Goal: Navigation & Orientation: Find specific page/section

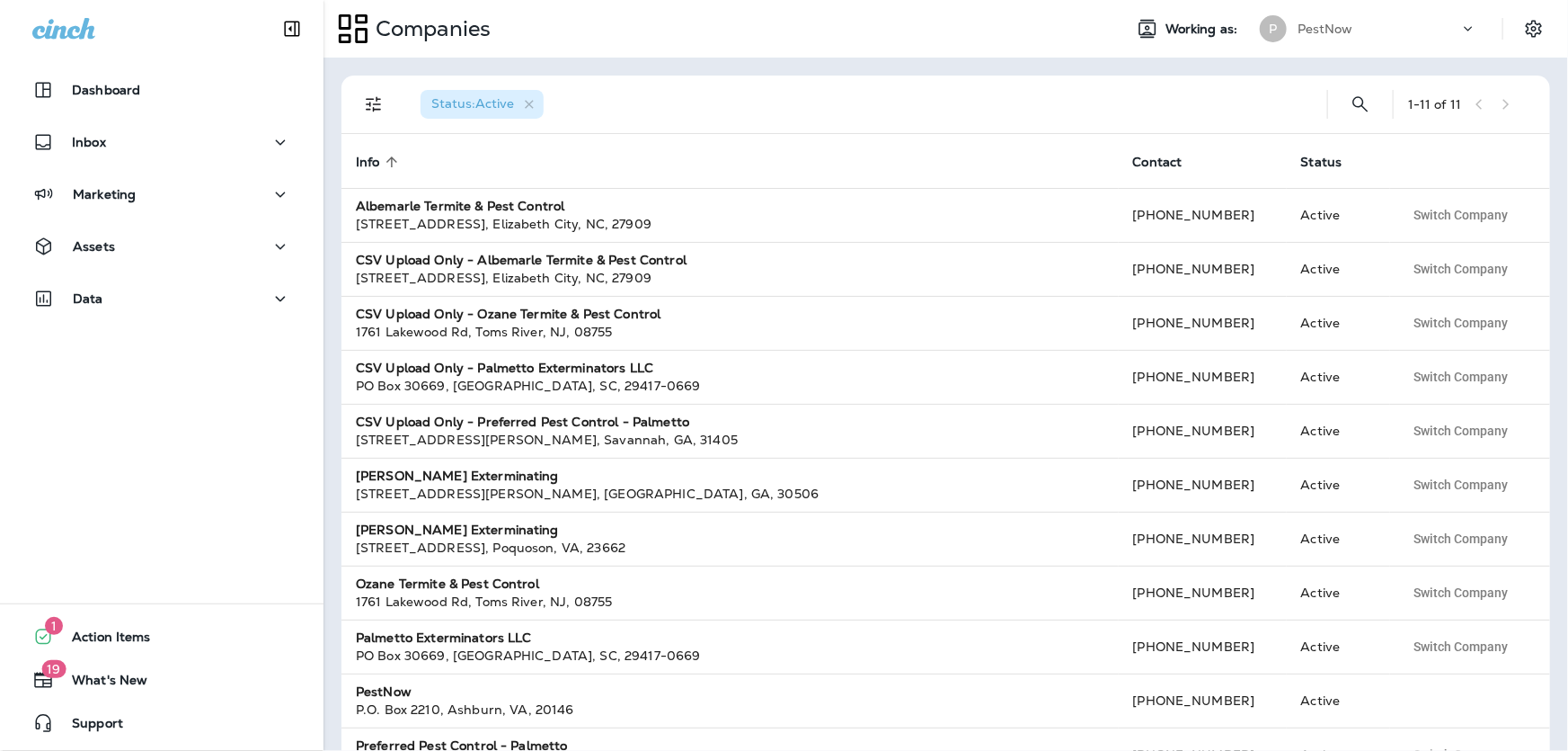
click at [1337, 35] on p "PestNow" at bounding box center [1325, 29] width 55 height 14
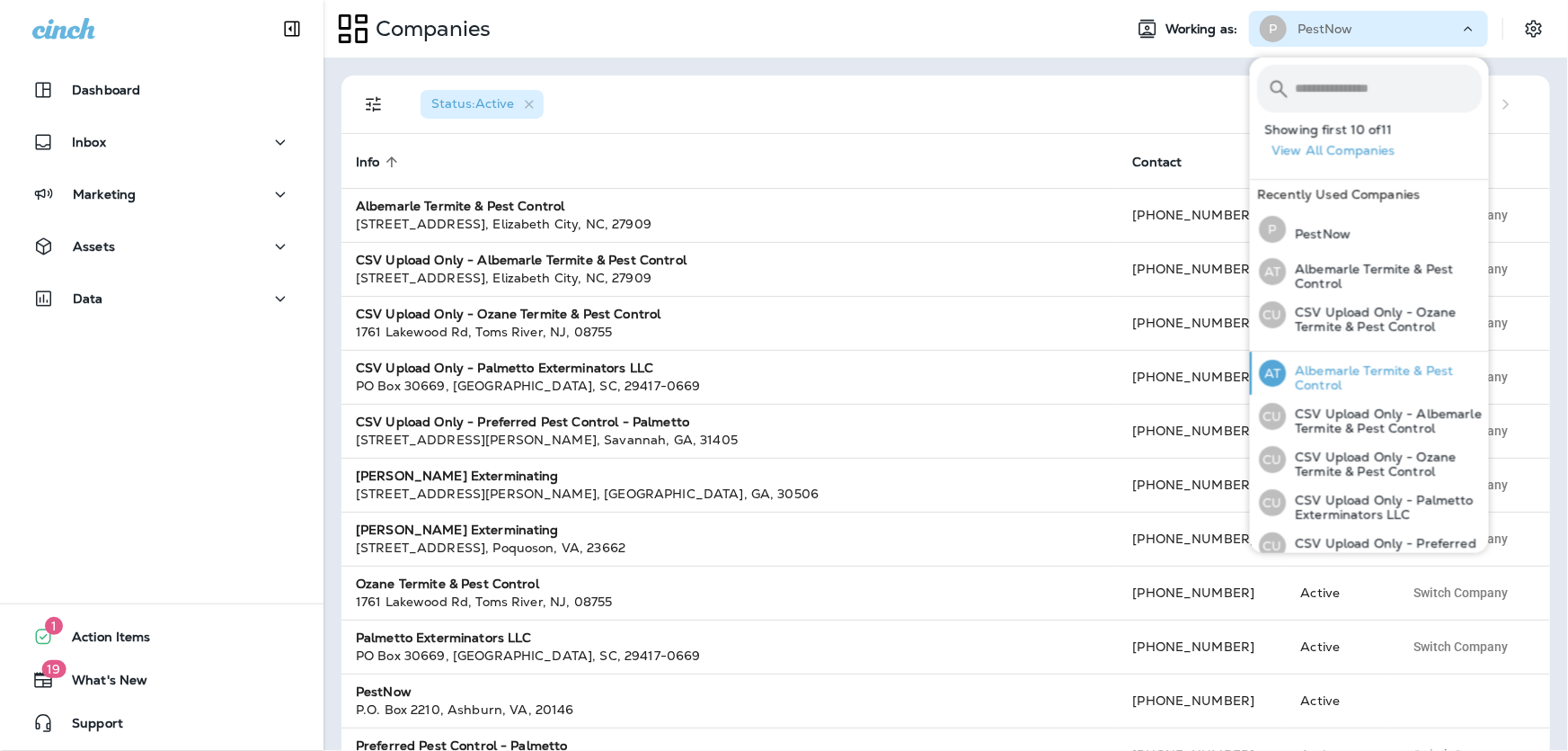
click at [1360, 368] on p "Albemarle Termite & Pest Control" at bounding box center [1383, 378] width 196 height 29
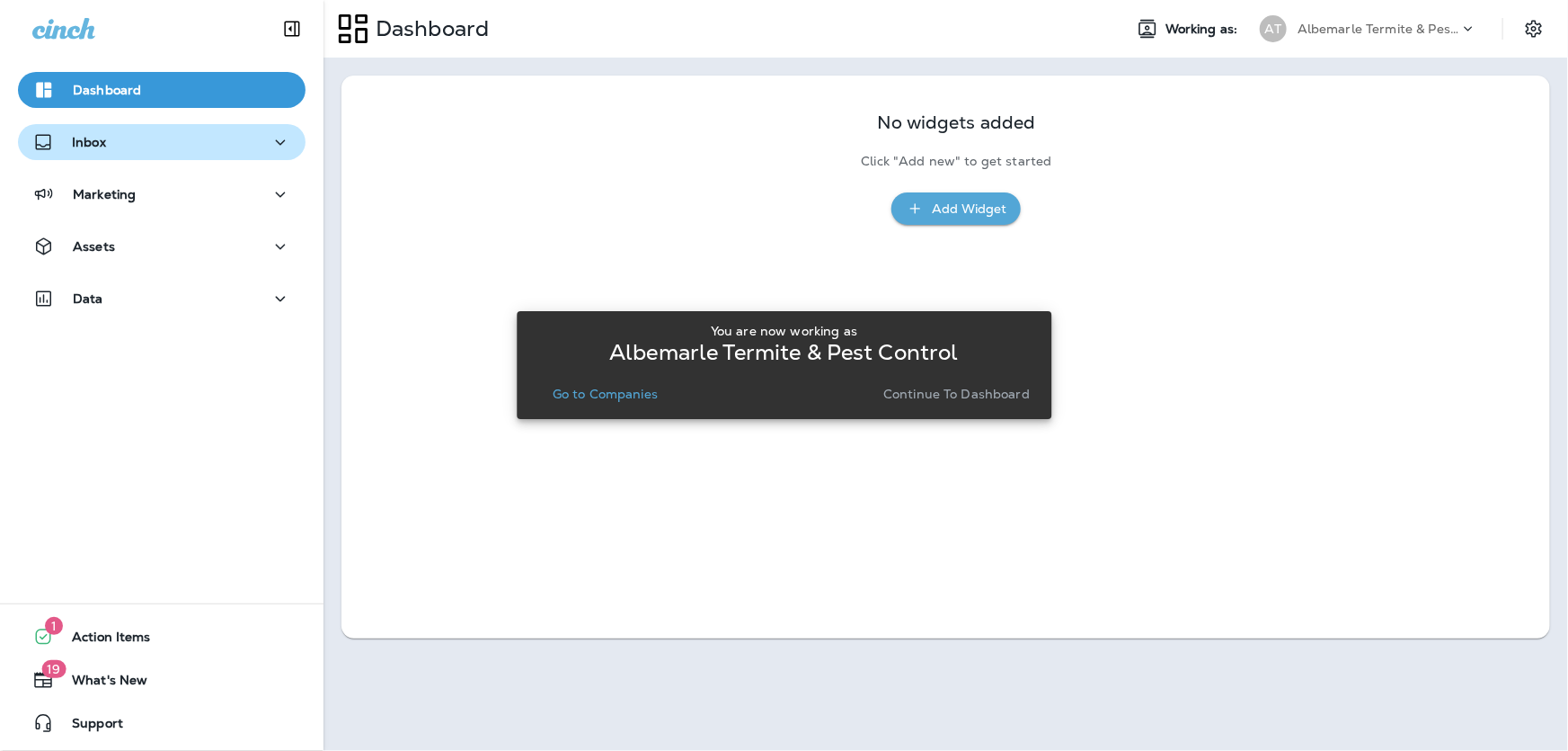
click at [84, 143] on p "Inbox" at bounding box center [89, 142] width 34 height 14
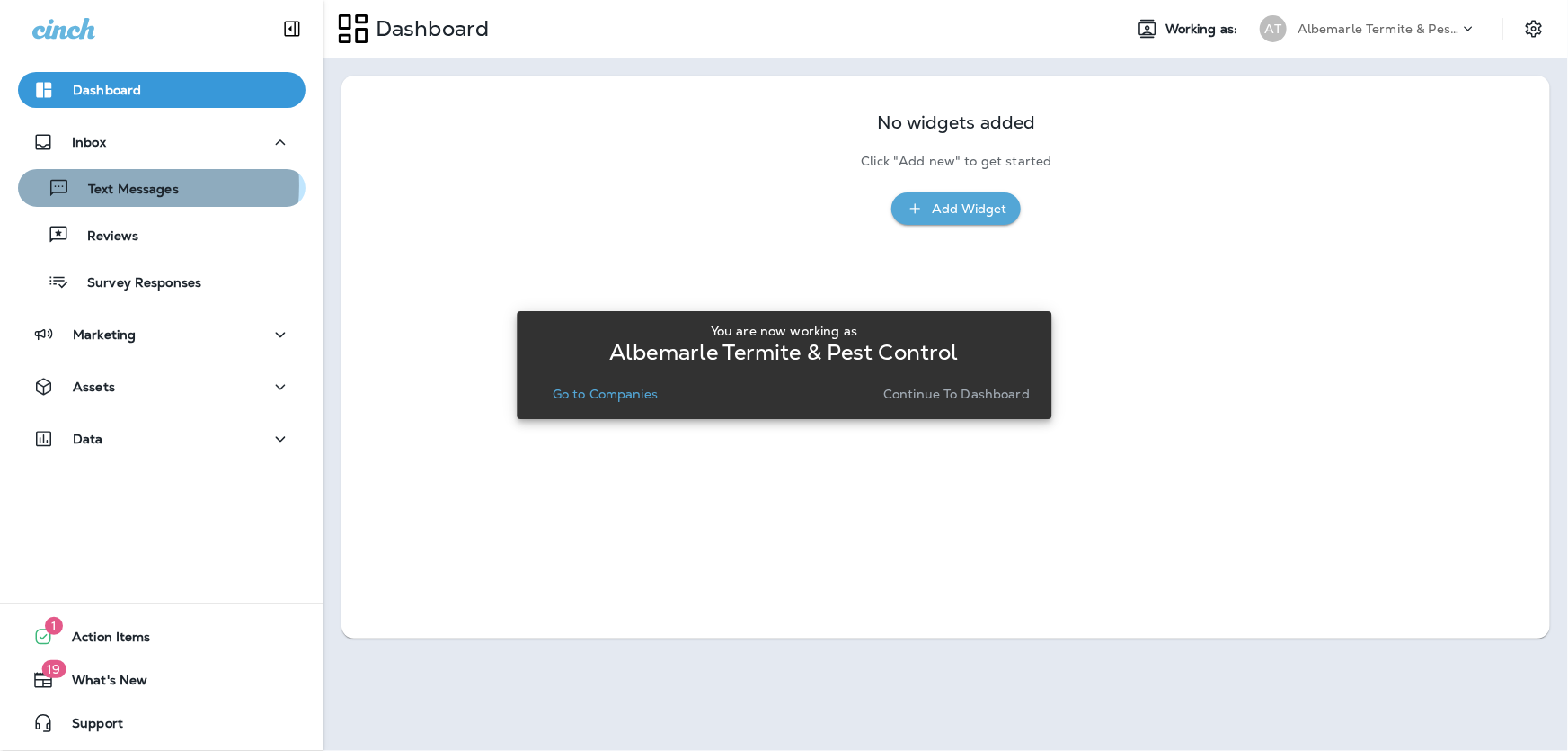
click at [98, 186] on p "Text Messages" at bounding box center [124, 190] width 109 height 17
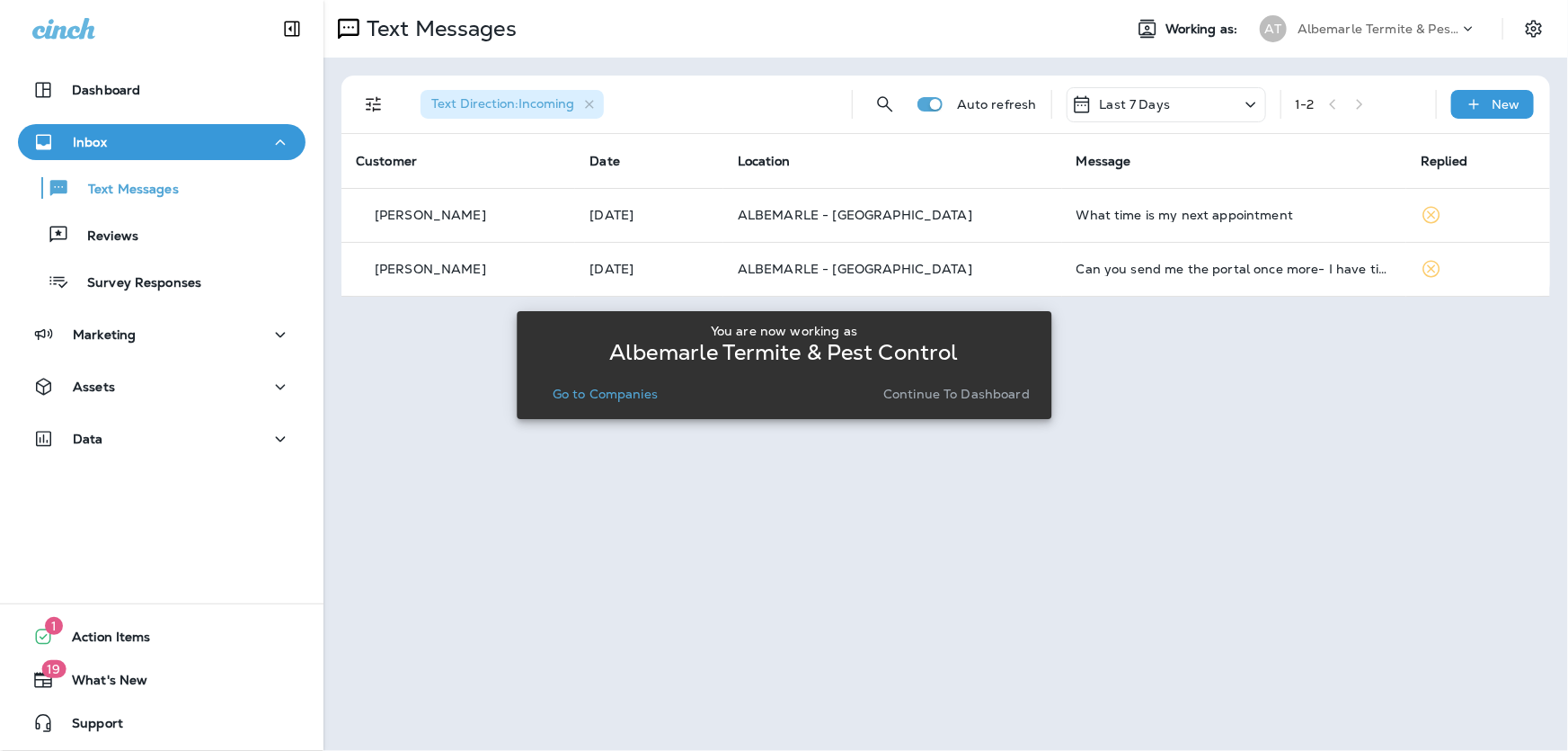
click at [1002, 397] on p "Continue to Dashboard" at bounding box center [956, 393] width 146 height 14
